Goal: Communication & Community: Participate in discussion

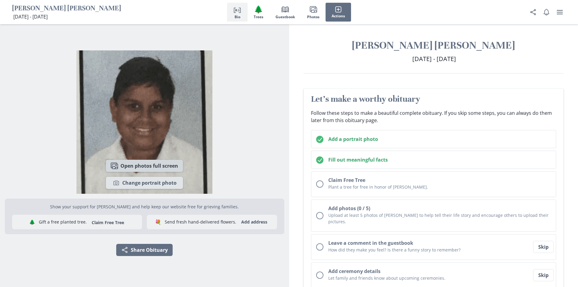
click at [158, 164] on button "Images Open photos full screen" at bounding box center [144, 165] width 77 height 12
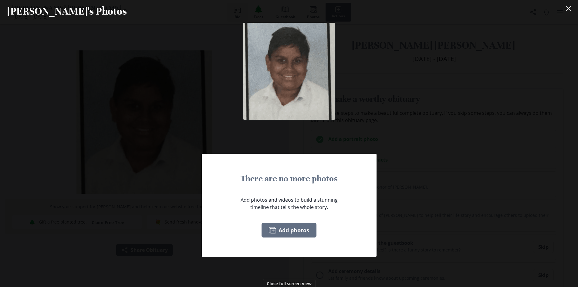
click at [141, 168] on div "There are no more photos Add photos and videos to build a stunning timeline tha…" at bounding box center [289, 155] width 578 height 264
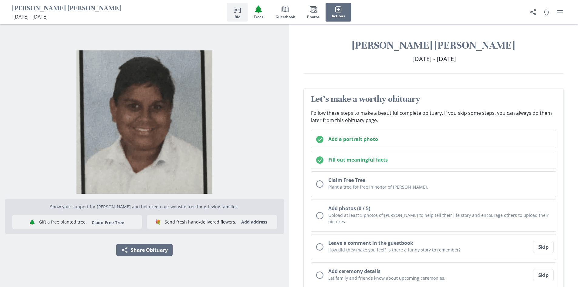
click at [379, 69] on div "[PERSON_NAME] [PERSON_NAME] [DATE] - [DATE] [DATE] - [DATE]" at bounding box center [433, 56] width 289 height 35
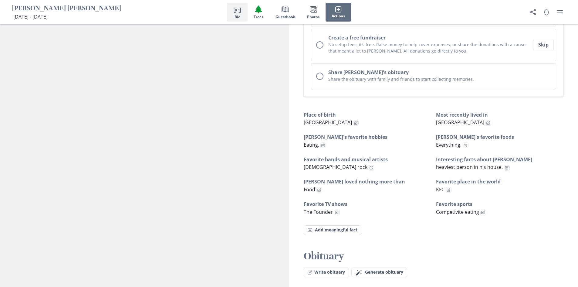
click at [234, 171] on section "Images Open photos full screen Camera Change portrait photo Show your support f…" at bounding box center [144, 20] width 289 height 571
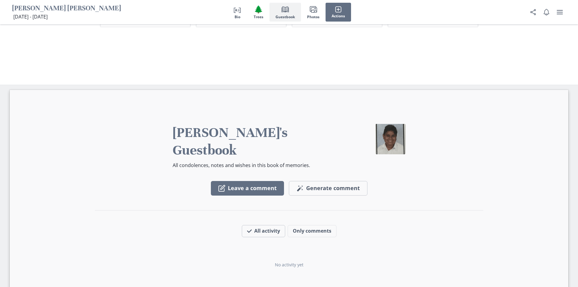
scroll to position [760, 0]
click at [352, 196] on div "Leave a comment Magic wand Generate comment Generate All activity Only comments…" at bounding box center [289, 252] width 388 height 148
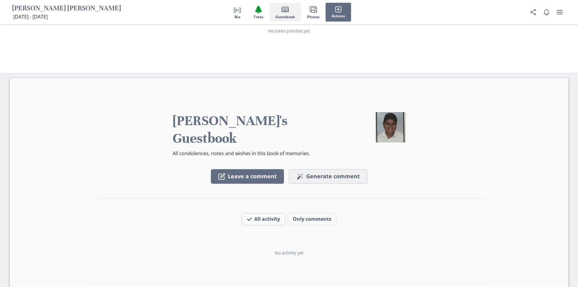
click at [303, 173] on icon "Magic wand" at bounding box center [299, 176] width 7 height 7
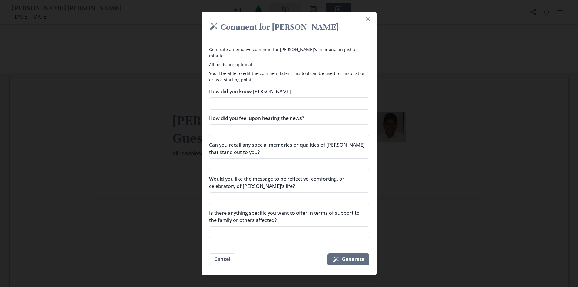
click at [323, 56] on div "Generate an emotive comment for [PERSON_NAME]'s memorial in just a minute. All …" at bounding box center [289, 64] width 160 height 37
click at [368, 21] on icon "Close" at bounding box center [368, 19] width 4 height 4
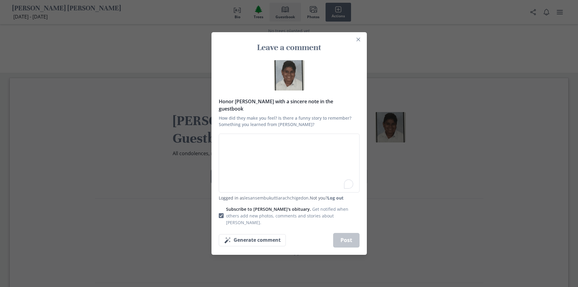
click at [411, 205] on div "Leave a comment Honor [PERSON_NAME] with a sincere note in the guestbook How di…" at bounding box center [289, 143] width 578 height 287
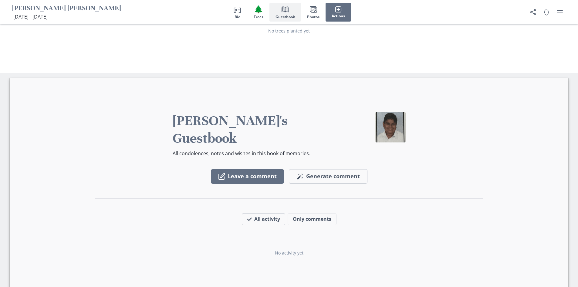
click at [278, 172] on div "Leave a comment Magic wand Generate comment Generate All activity Only comments…" at bounding box center [289, 240] width 388 height 148
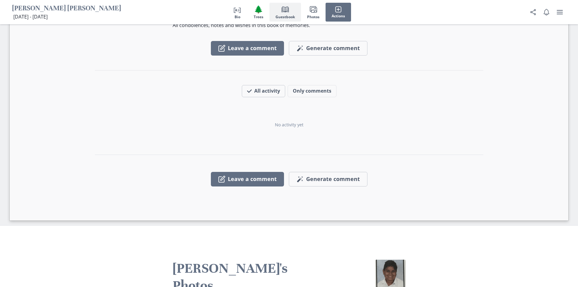
scroll to position [903, 0]
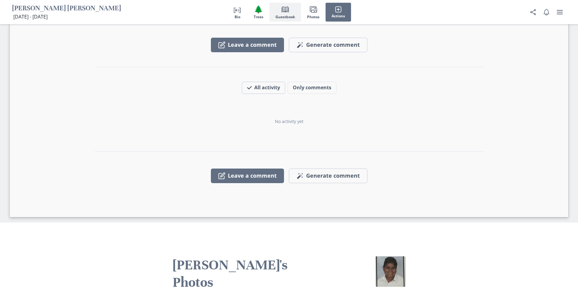
click at [323, 180] on div "[PERSON_NAME]'s Guestbook All condolences, notes and wishes in this book of mem…" at bounding box center [289, 82] width 558 height 270
click at [298, 82] on button "Only comments" at bounding box center [311, 88] width 49 height 12
click at [260, 82] on button "All activity" at bounding box center [260, 88] width 36 height 12
click at [278, 165] on div "[PERSON_NAME]'s Guestbook All condolences, notes and wishes in this book of mem…" at bounding box center [289, 82] width 558 height 270
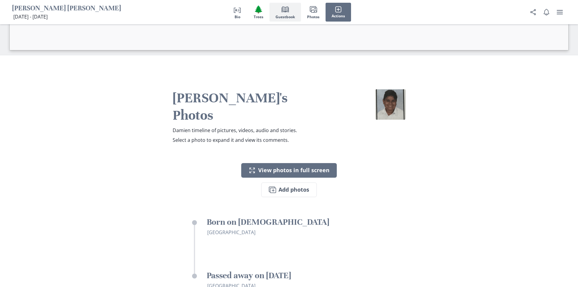
scroll to position [1074, 0]
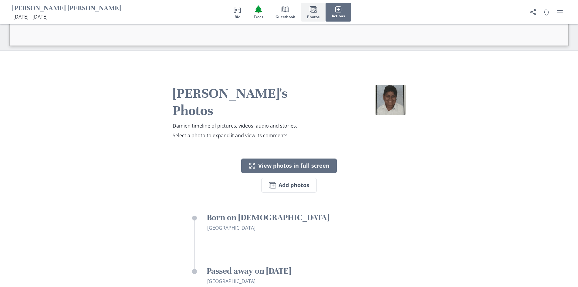
click at [324, 166] on div "[PERSON_NAME]'s Photos [PERSON_NAME] timeline of pictures, videos, audio and st…" at bounding box center [289, 213] width 578 height 324
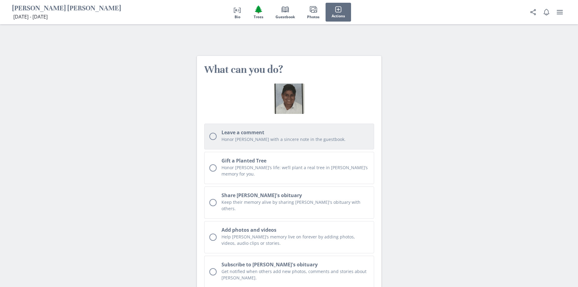
scroll to position [1416, 0]
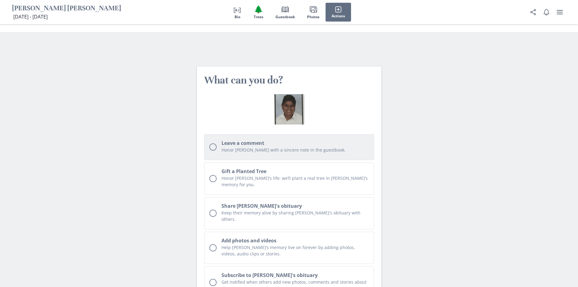
click at [235, 134] on button "Leave a comment Honor [PERSON_NAME] with a sincere note in the guestbook." at bounding box center [289, 147] width 170 height 26
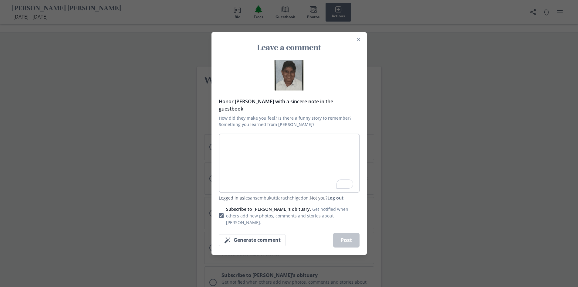
click at [231, 141] on textarea "Honor [PERSON_NAME] with a sincere note in the guestbook How did they make you …" at bounding box center [289, 162] width 141 height 59
type textarea "x"
type textarea "A"
type textarea "x"
type textarea "At"
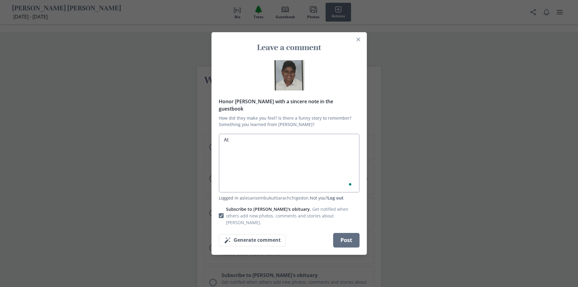
type textarea "x"
type textarea "At"
type textarea "x"
type textarea "At l"
type textarea "x"
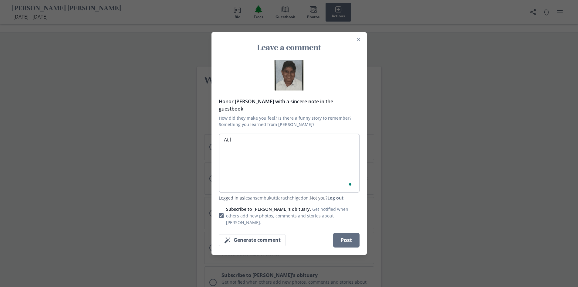
type textarea "At le"
type textarea "x"
type textarea "At lea"
type textarea "x"
type textarea "At least"
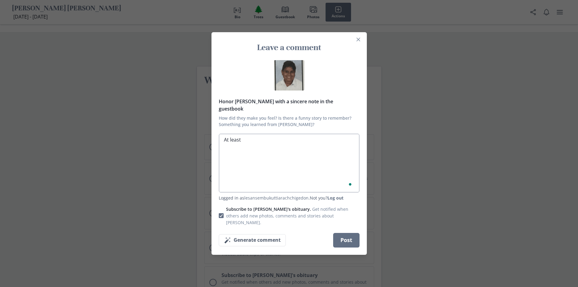
type textarea "x"
type textarea "At least"
type textarea "x"
type textarea "At least h"
type textarea "x"
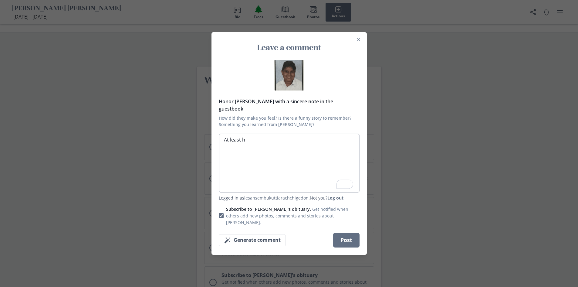
type textarea "At least he"
type textarea "x"
type textarea "At least he"
type textarea "x"
type textarea "At least he w"
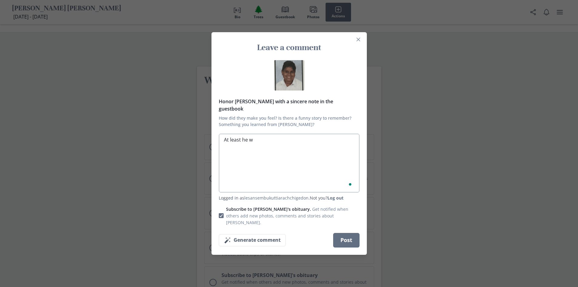
type textarea "x"
type textarea "At least he wi"
type textarea "x"
type textarea "At least he wil"
type textarea "x"
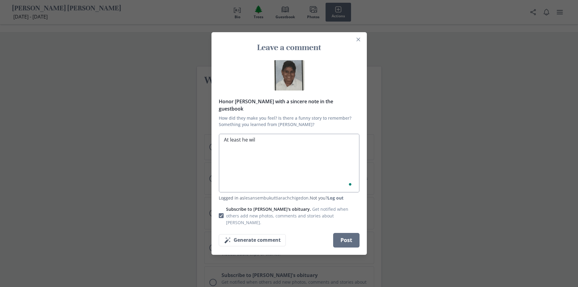
type textarea "At least he will"
type textarea "x"
type textarea "At least he will"
type textarea "x"
type textarea "At least he will w"
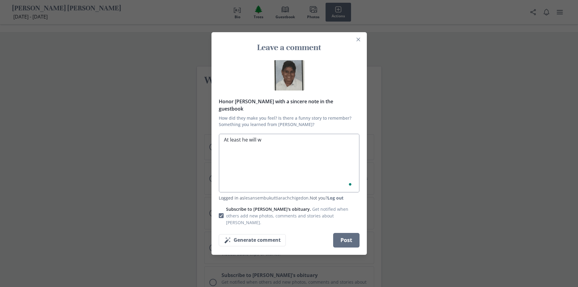
type textarea "x"
type textarea "At least he will wi"
type textarea "x"
type textarea "At least he will w"
type textarea "x"
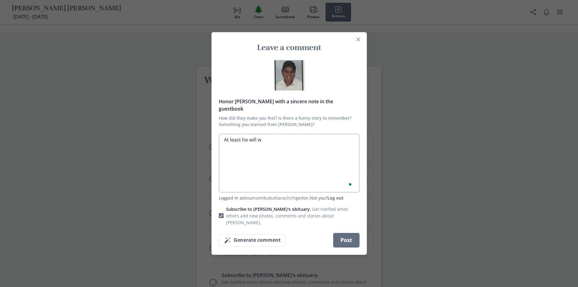
type textarea "At least he will"
type textarea "x"
type textarea "At least he will f"
type textarea "x"
type textarea "At least he will fi"
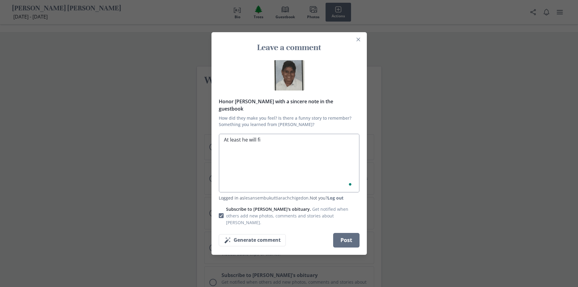
type textarea "x"
type textarea "At least he will fin"
type textarea "x"
type textarea "At least he will fina"
type textarea "x"
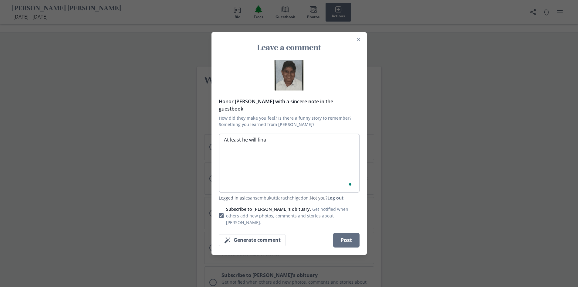
type textarea "At least he will final"
type textarea "x"
type textarea "At least he will finall"
type textarea "x"
type textarea "At least he will finally"
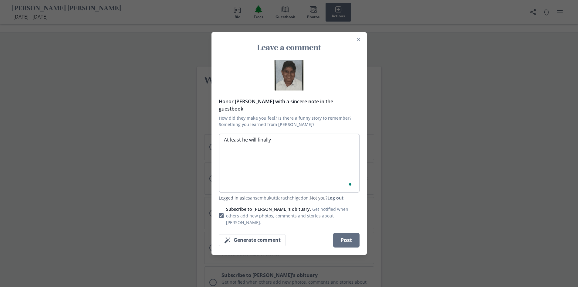
type textarea "x"
type textarea "At least he will finally"
type textarea "x"
type textarea "At least he will finally s"
type textarea "x"
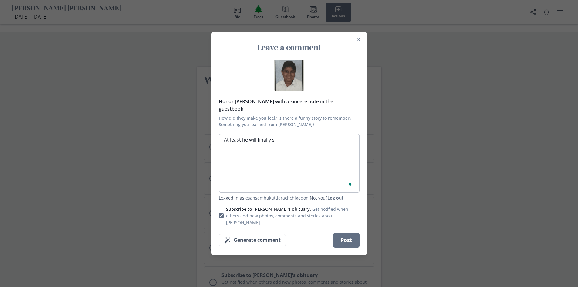
type textarea "At least he will finally st"
type textarea "x"
type textarea "At least he will finally sti"
type textarea "x"
type textarea "At least he will finally stic"
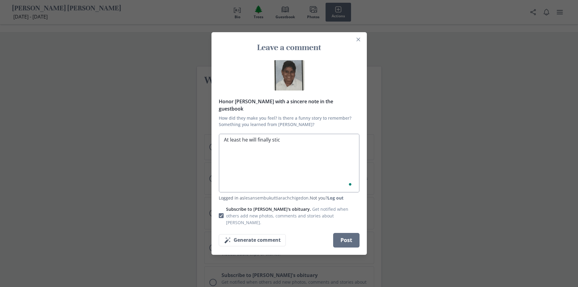
type textarea "x"
type textarea "At least he will finally stick"
type textarea "x"
type textarea "At least he will finally stick"
type textarea "x"
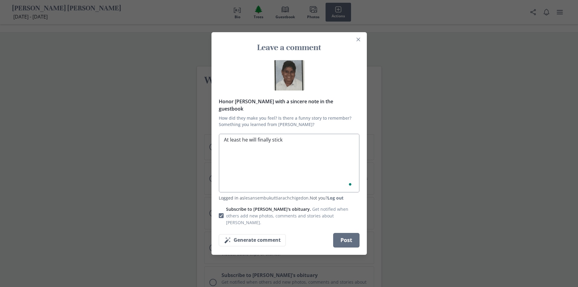
type textarea "At least he will finally stick t"
type textarea "x"
type textarea "At least he will finally stick to"
type textarea "x"
type textarea "At least he will finally stick to"
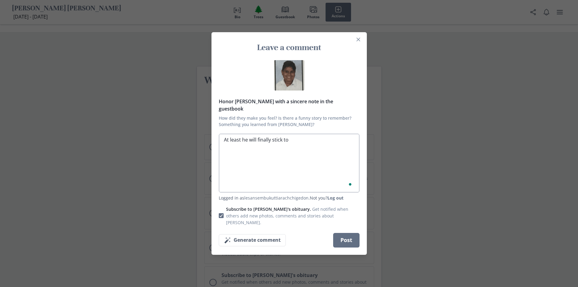
type textarea "x"
type textarea "At least he will finally stick to h"
type textarea "x"
type textarea "At least he will finally stick to hi"
type textarea "x"
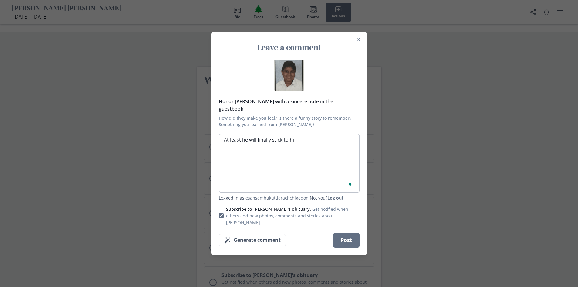
type textarea "At least he will finally stick to his"
type textarea "x"
type textarea "At least he will finally stick to his"
type textarea "x"
type textarea "At least he will finally stick to his d"
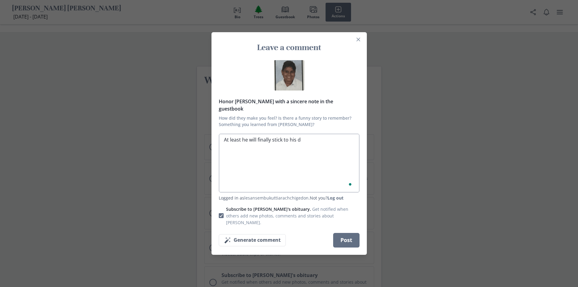
type textarea "x"
type textarea "At least he will finally stick to his die"
type textarea "x"
type textarea "At least he will finally stick to his diet"
click at [335, 233] on button "Post" at bounding box center [346, 240] width 26 height 15
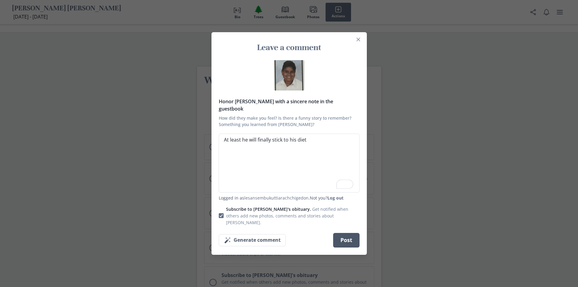
type textarea "x"
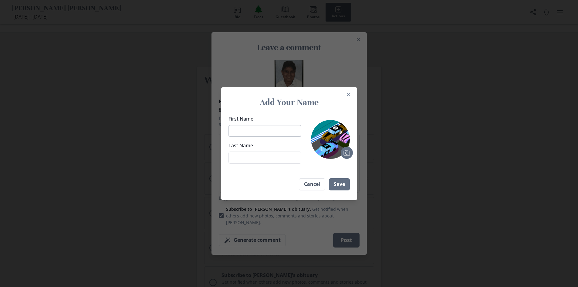
click at [265, 129] on input "First Name" at bounding box center [264, 131] width 73 height 12
click at [261, 132] on input "First Name" at bounding box center [264, 131] width 73 height 12
type input "Anyonamous"
type textarea "x"
drag, startPoint x: 271, startPoint y: 134, endPoint x: 162, endPoint y: 141, distance: 109.4
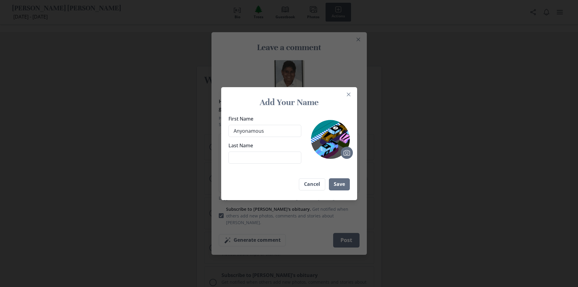
click at [162, 141] on div "Add Your Name First Name Anyonamous Last Name Camera Save Cancel" at bounding box center [289, 143] width 578 height 287
type input "Azzb"
click at [240, 155] on input "Last Name" at bounding box center [264, 157] width 73 height 12
type input "Mian"
drag, startPoint x: 351, startPoint y: 183, endPoint x: 307, endPoint y: 116, distance: 80.3
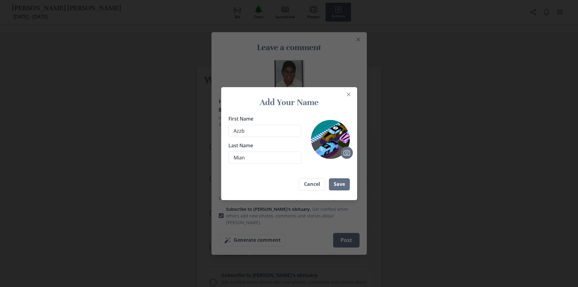
click at [302, 113] on div "First Name [PERSON_NAME] Last Name Mian Camera" at bounding box center [289, 138] width 136 height 53
click at [349, 155] on icon "Upload photo" at bounding box center [347, 152] width 6 height 5
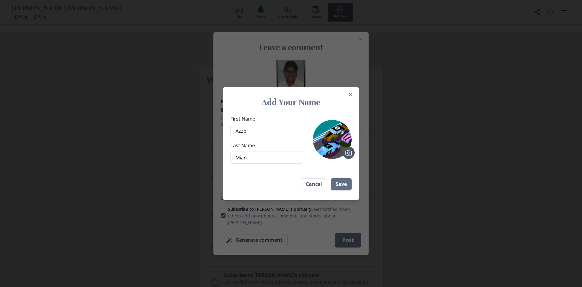
type textarea "x"
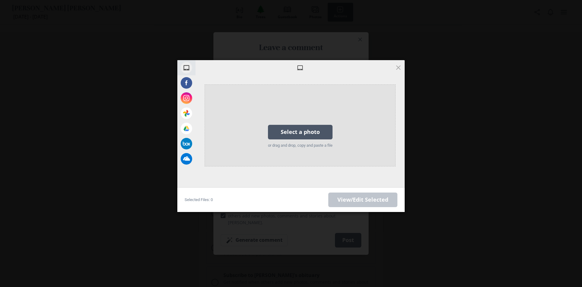
click at [296, 128] on div "Select a photo" at bounding box center [300, 132] width 65 height 15
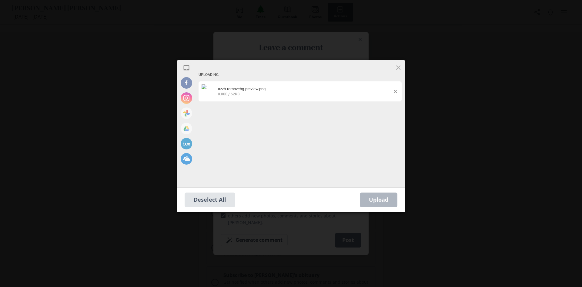
click at [382, 201] on div "Upload 0" at bounding box center [379, 199] width 38 height 15
click at [260, 96] on span "62.15 KB / 62KB" at bounding box center [305, 93] width 174 height 5
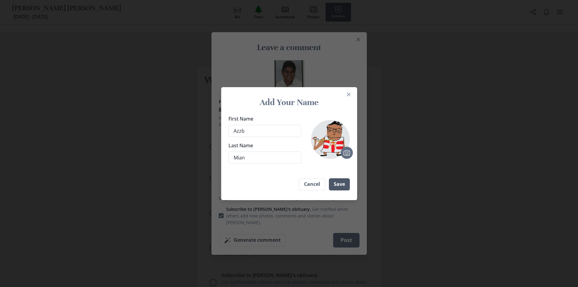
click at [336, 188] on button "Save" at bounding box center [339, 184] width 21 height 12
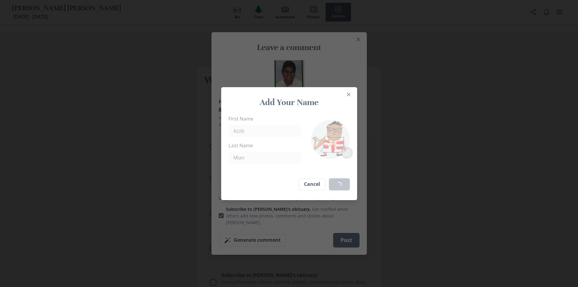
type textarea "x"
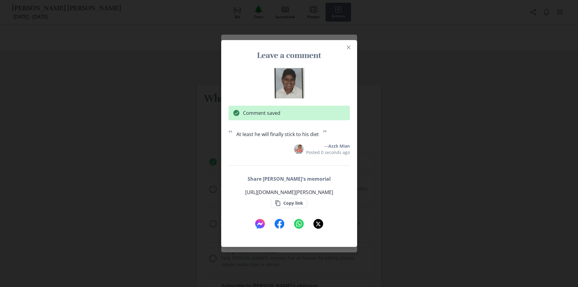
scroll to position [1427, 0]
click at [339, 135] on p "“ At least he will finally stick to his diet ”" at bounding box center [288, 134] width 121 height 8
click at [308, 158] on div "Comment saved “ At least he will finally stick to his diet ” — [PERSON_NAME] Mi…" at bounding box center [289, 148] width 136 height 166
click at [310, 140] on div "“ At least he will finally stick to his diet ” — [PERSON_NAME] Mian Posted 0 se…" at bounding box center [288, 142] width 121 height 25
click at [331, 88] on div at bounding box center [288, 83] width 121 height 30
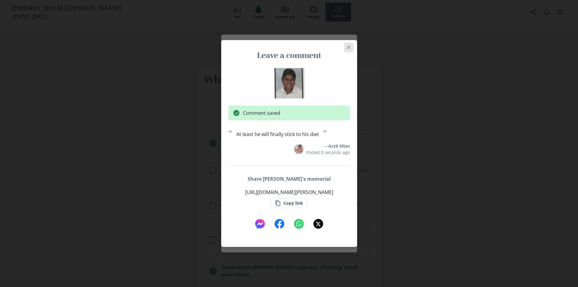
click at [351, 43] on button "Close" at bounding box center [349, 47] width 10 height 10
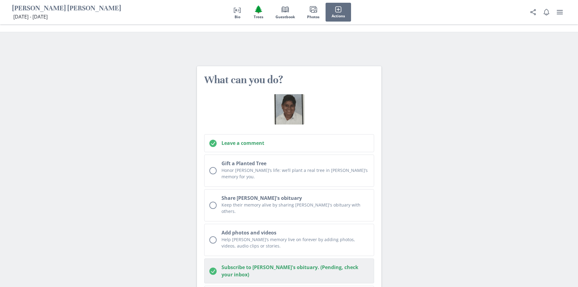
scroll to position [1555, 0]
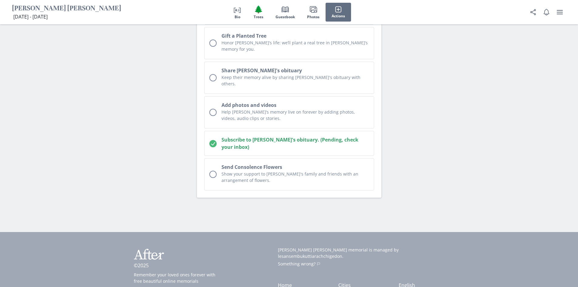
click at [295, 158] on div "What can you do? Leave a comment Gift a Planted Tree Honor [PERSON_NAME]’s life…" at bounding box center [289, 68] width 194 height 327
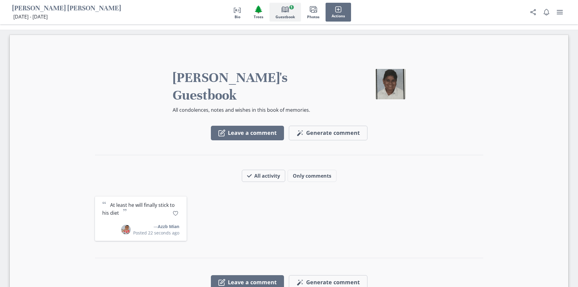
scroll to position [807, 0]
click at [174, 211] on icon "Like" at bounding box center [176, 214] width 6 height 6
click at [210, 212] on div "“ At least he will finally stick to his diet ” 1 — [PERSON_NAME] Mian Posted 22…" at bounding box center [289, 219] width 388 height 44
click at [311, 198] on div "“ At least he will finally stick to his diet ” 1 — [PERSON_NAME] Mian Posted 22…" at bounding box center [289, 219] width 388 height 44
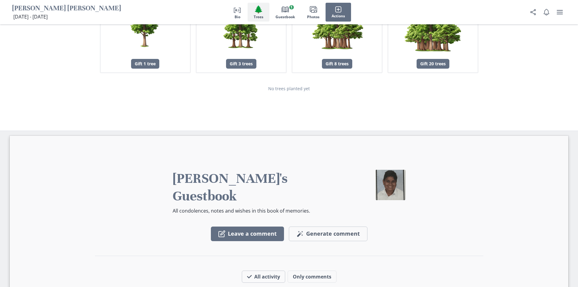
scroll to position [693, 0]
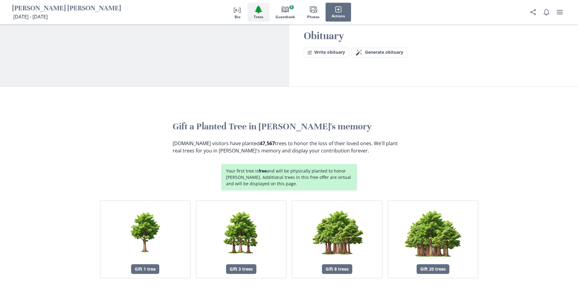
click at [299, 145] on p "[DOMAIN_NAME] visitors have planted 47,567 trees to honor the loss of their lov…" at bounding box center [289, 146] width 233 height 15
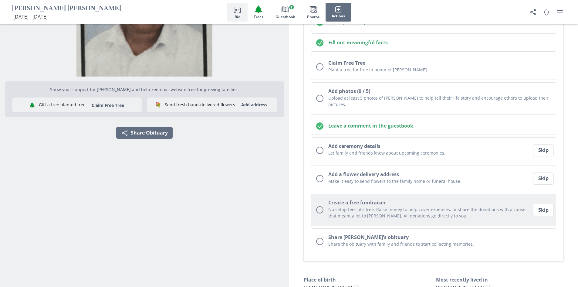
scroll to position [118, 0]
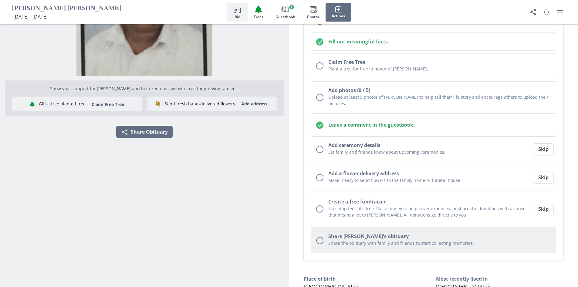
click at [341, 233] on h2 "Share [PERSON_NAME]'s obituary" at bounding box center [439, 235] width 223 height 7
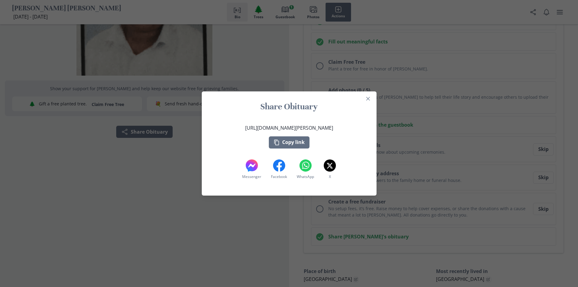
click at [319, 142] on div "[URL][DOMAIN_NAME][PERSON_NAME] Copy link" at bounding box center [289, 136] width 88 height 24
click at [370, 100] on icon "Close" at bounding box center [368, 99] width 4 height 4
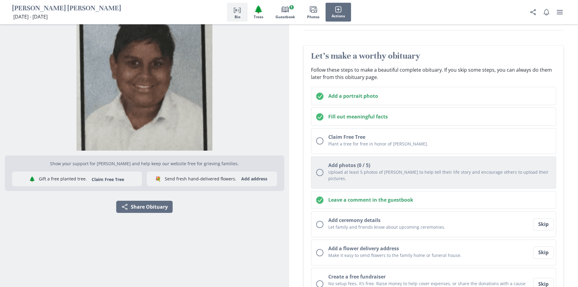
scroll to position [42, 0]
click at [352, 167] on h2 "Add photos (0 / 5)" at bounding box center [439, 165] width 223 height 7
